Goal: Check status: Check status

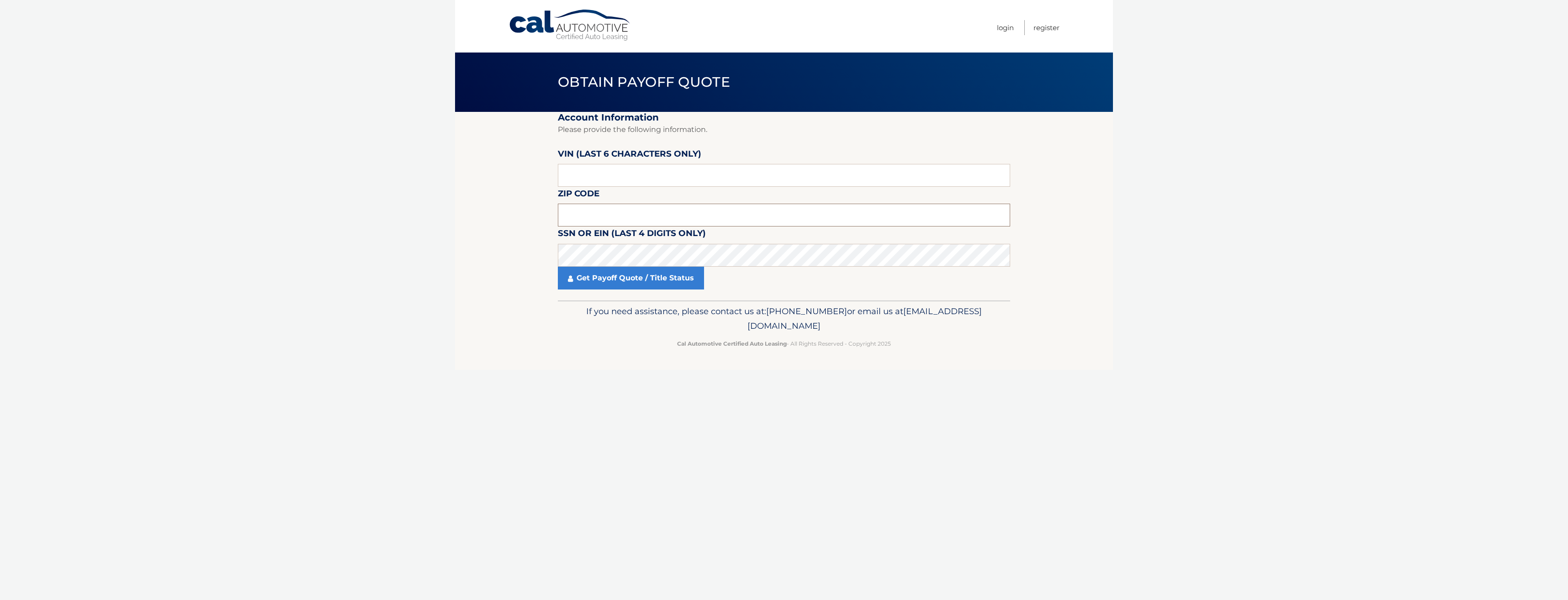
click at [628, 212] on input "text" at bounding box center [783, 215] width 452 height 23
type input "11772"
click at [615, 178] on input "text" at bounding box center [783, 175] width 452 height 23
type input "069925"
click at [639, 276] on link "Get Payoff Quote / Title Status" at bounding box center [631, 278] width 146 height 23
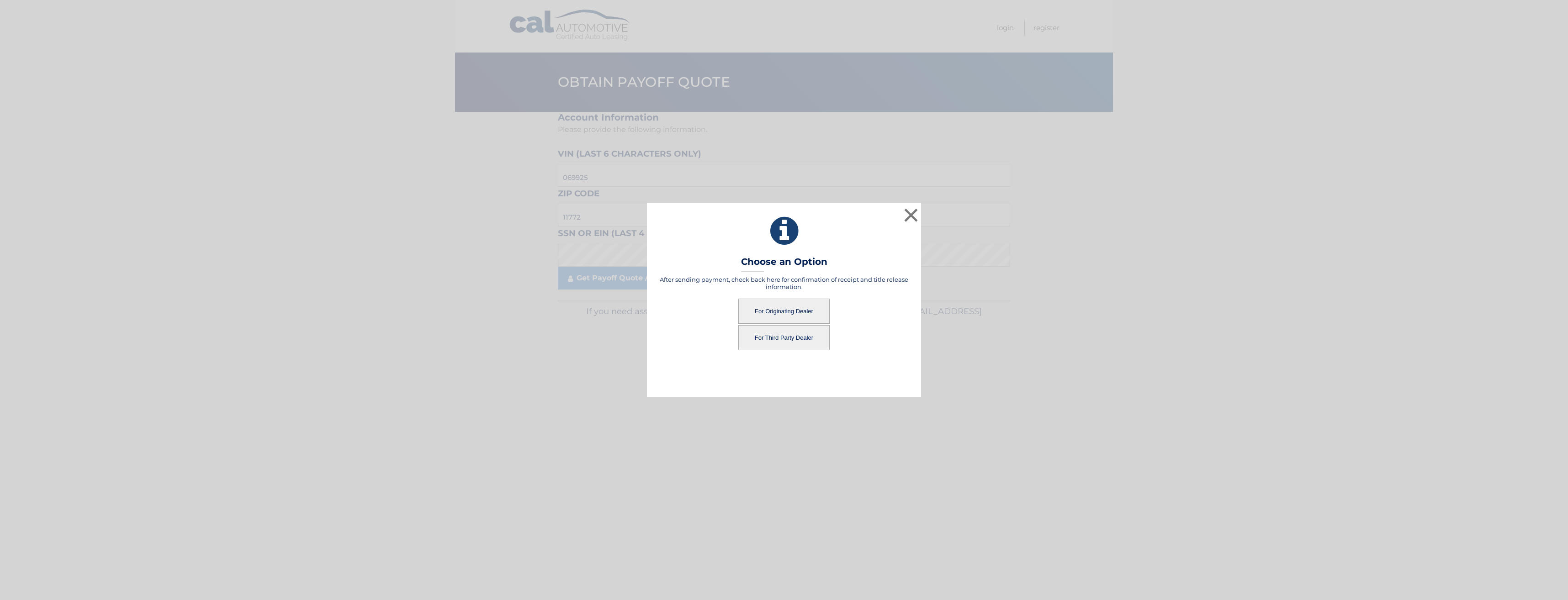
click at [781, 316] on button "For Originating Dealer" at bounding box center [784, 311] width 91 height 25
click at [781, 315] on button "For Originating Dealer" at bounding box center [784, 311] width 91 height 25
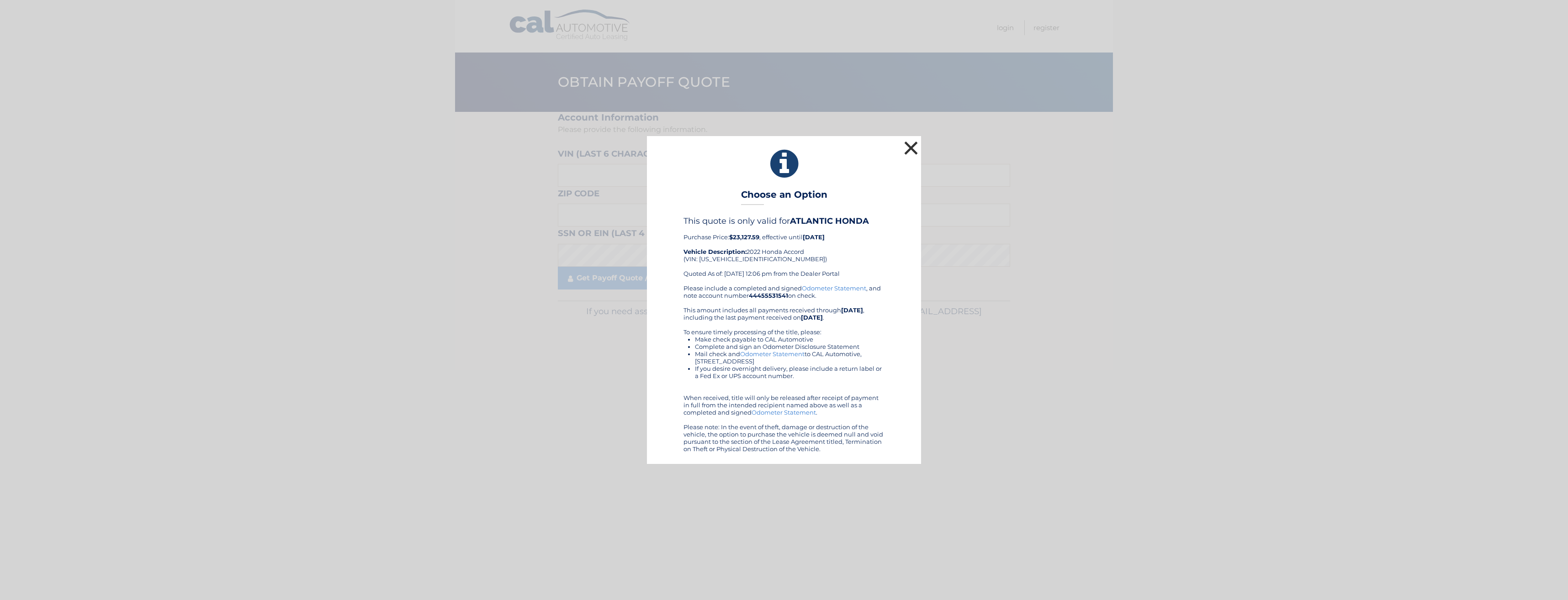
click at [911, 146] on button "×" at bounding box center [911, 148] width 18 height 18
